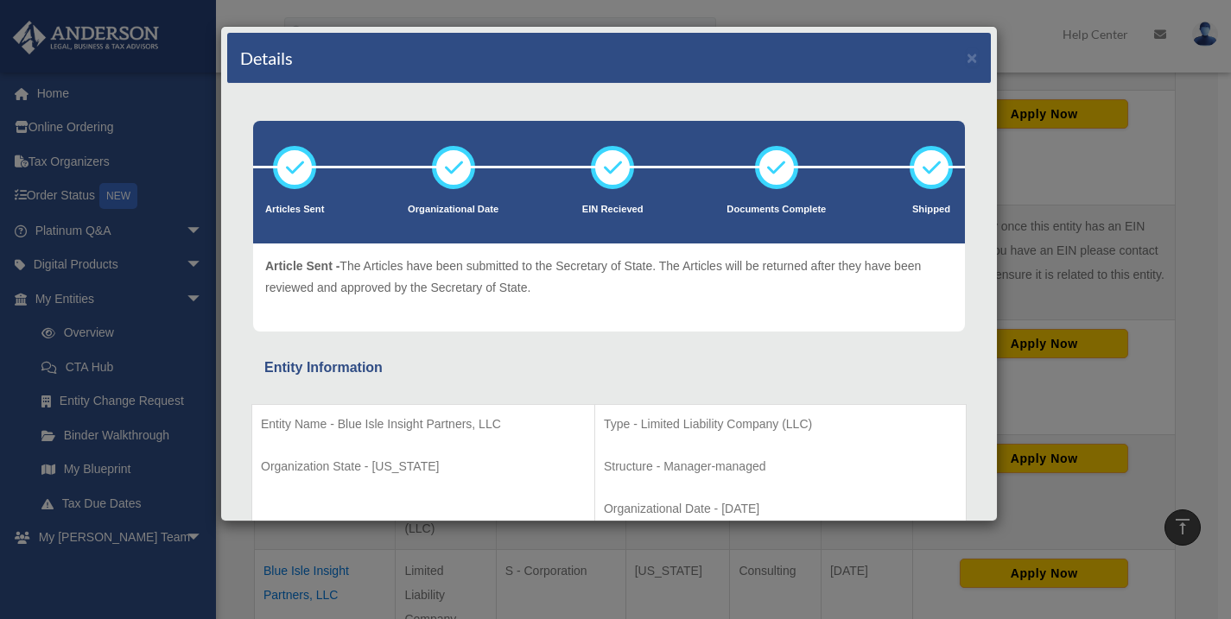
scroll to position [375, 0]
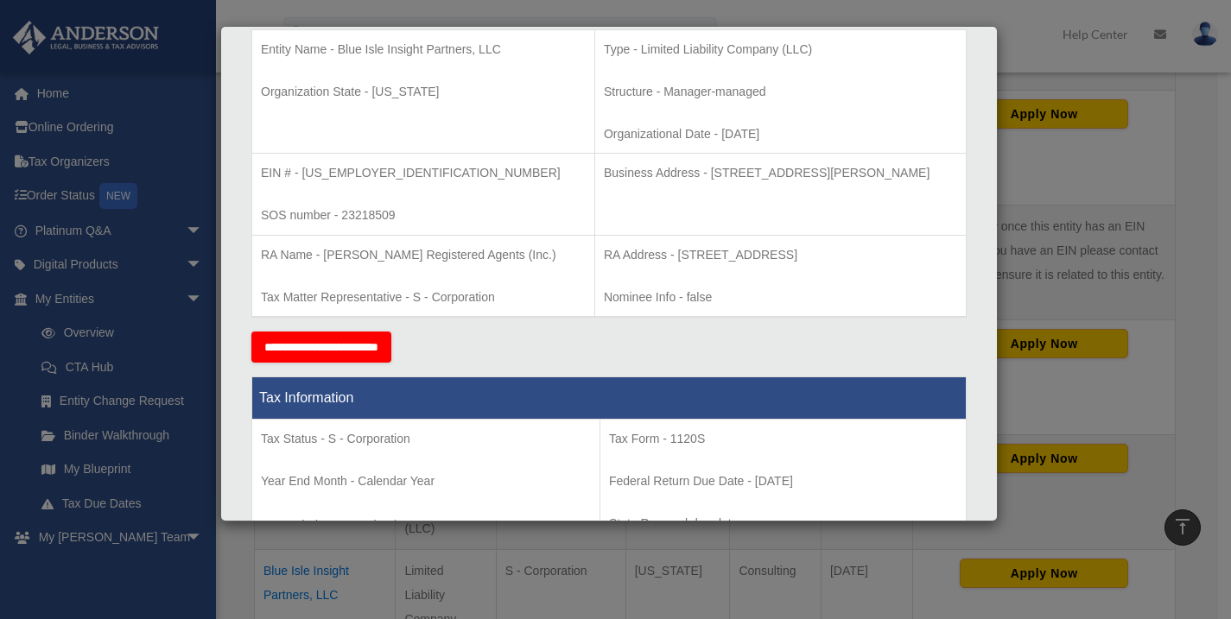
click at [1069, 168] on div "Details × Articles Sent Organizational Date" at bounding box center [615, 309] width 1231 height 619
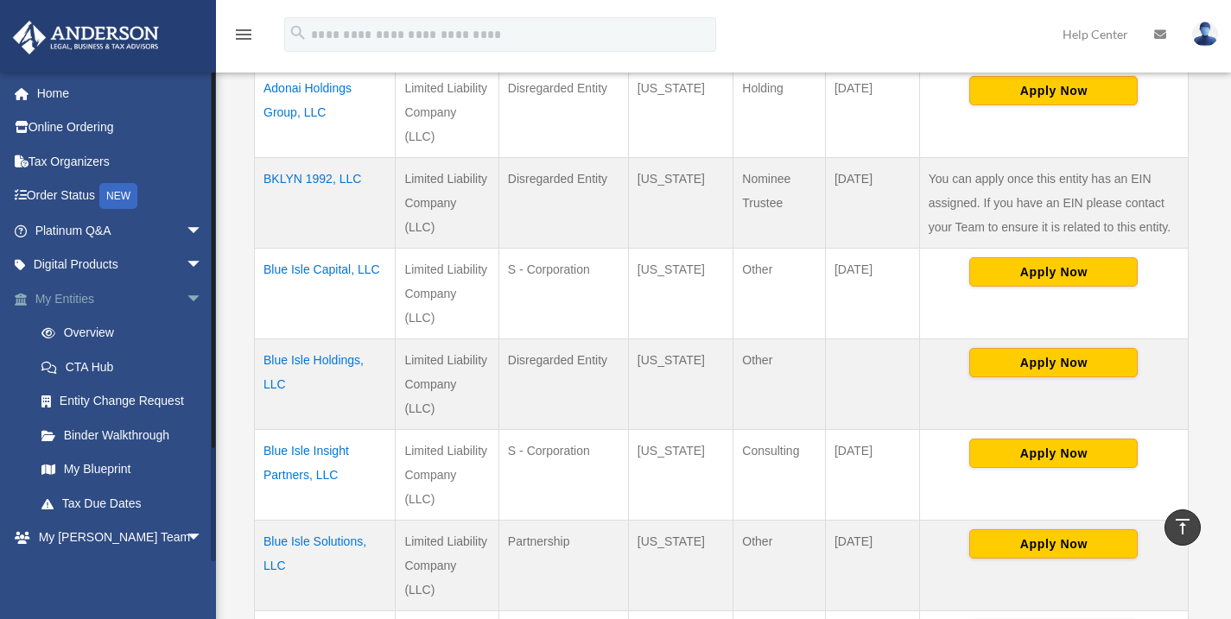
click at [78, 300] on link "My Entities arrow_drop_down" at bounding box center [120, 299] width 217 height 35
click at [186, 299] on span "arrow_drop_down" at bounding box center [203, 299] width 35 height 35
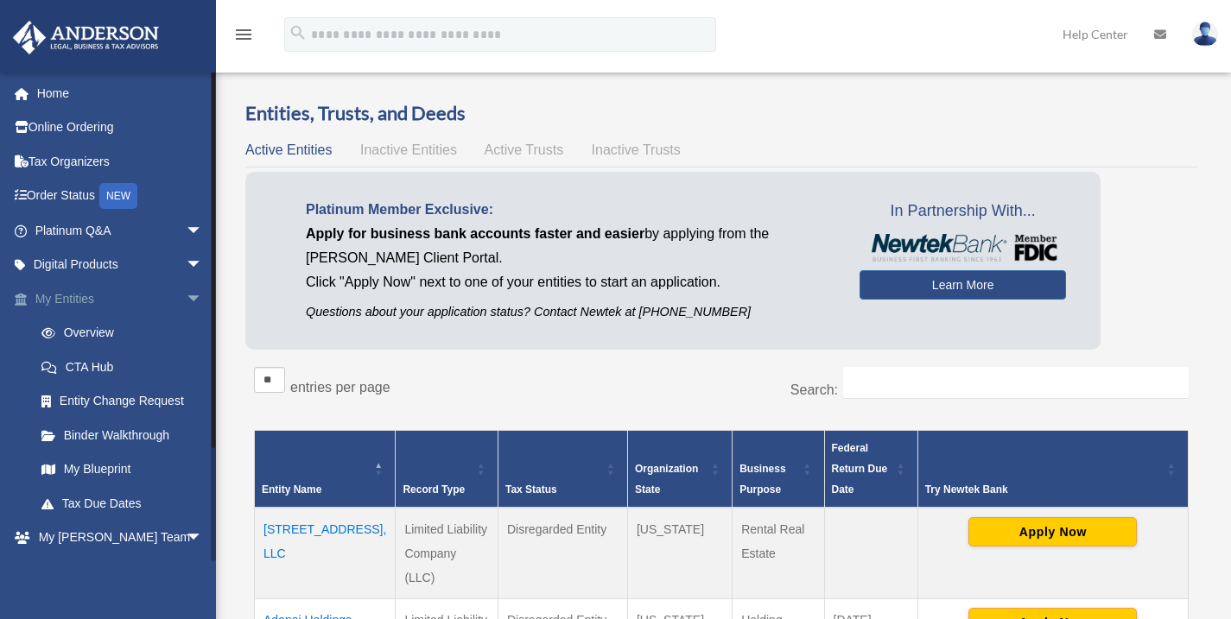
click at [187, 298] on span "arrow_drop_down" at bounding box center [203, 299] width 35 height 35
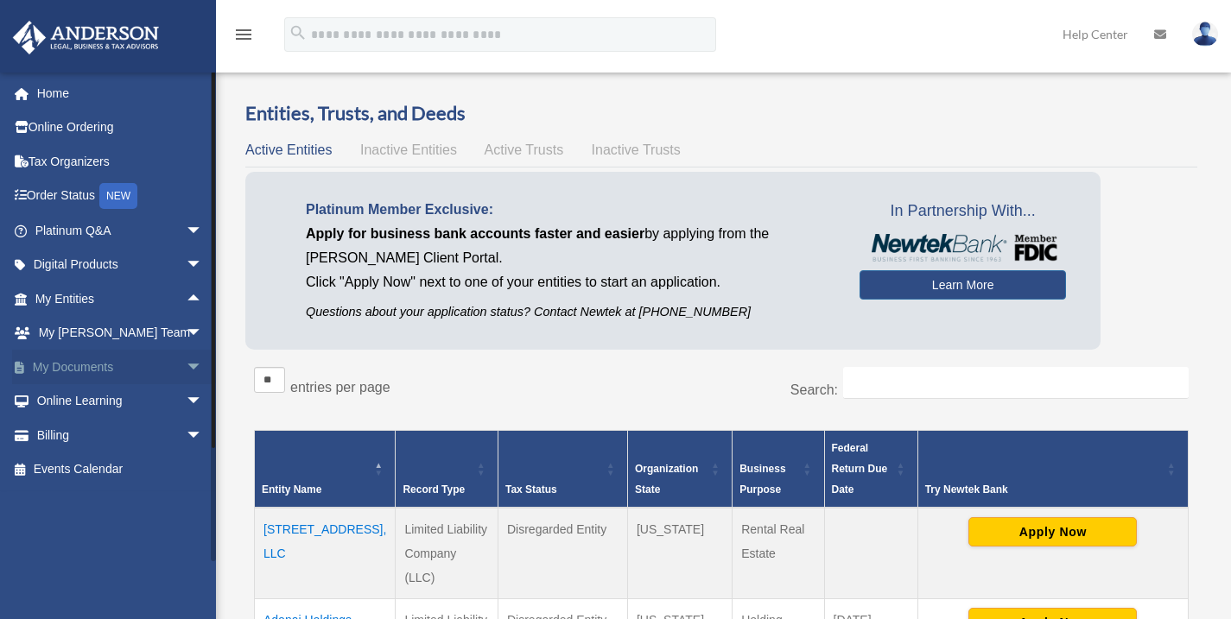
click at [186, 365] on span "arrow_drop_down" at bounding box center [203, 367] width 35 height 35
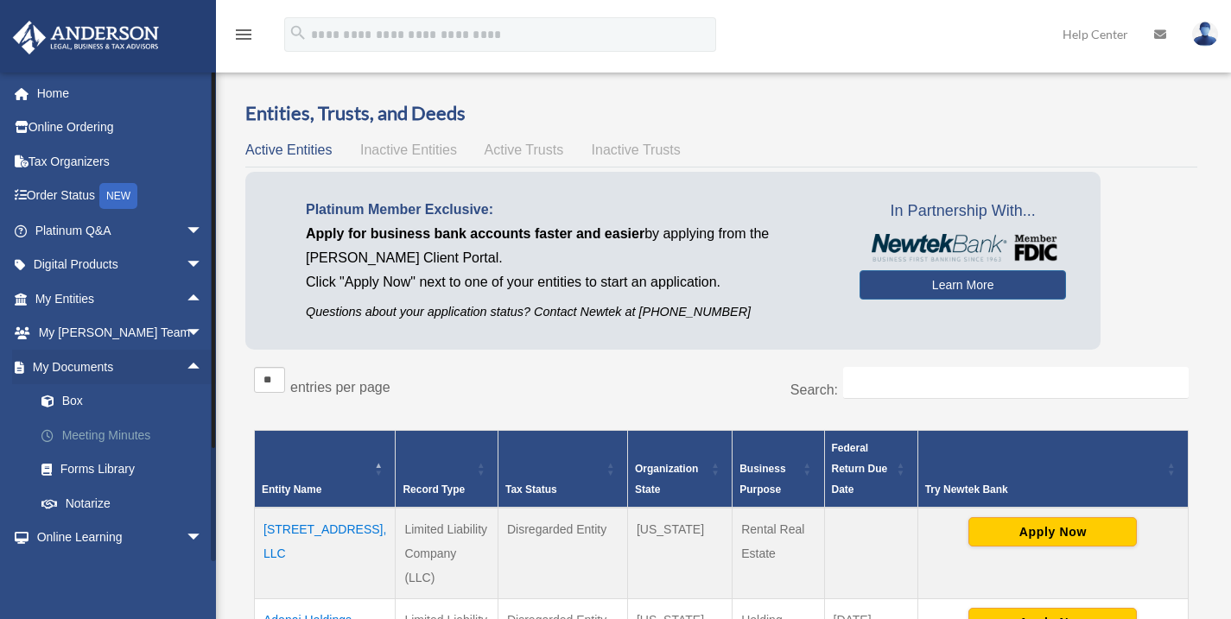
click at [78, 435] on link "Meeting Minutes" at bounding box center [126, 435] width 205 height 35
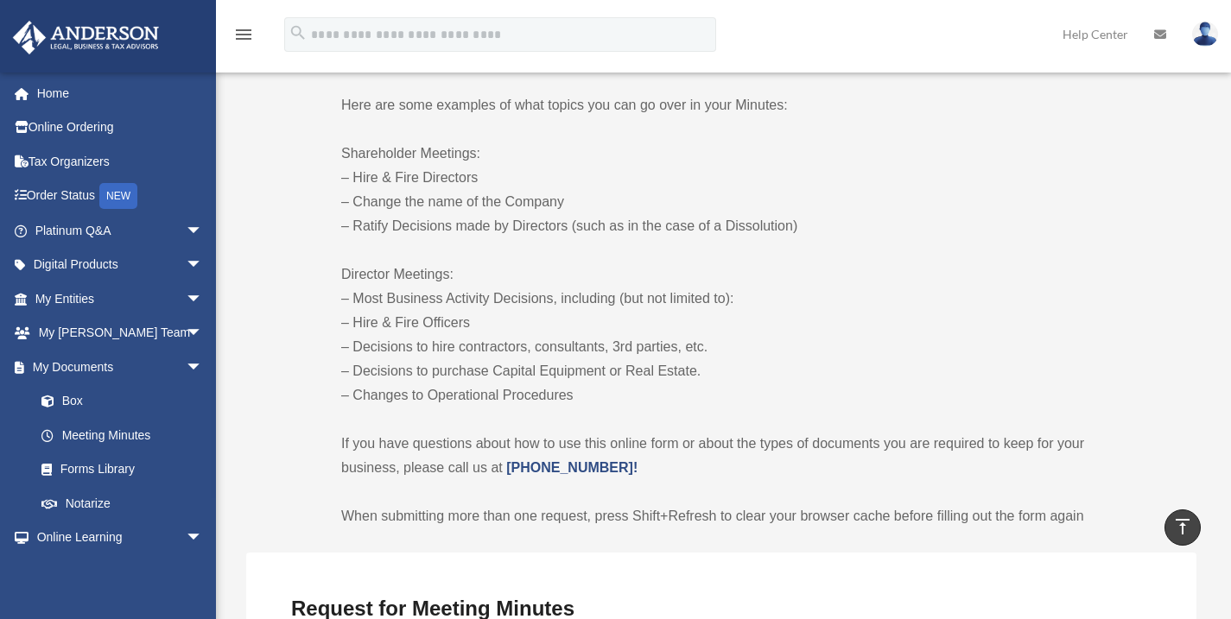
scroll to position [871, 0]
